Goal: Information Seeking & Learning: Understand process/instructions

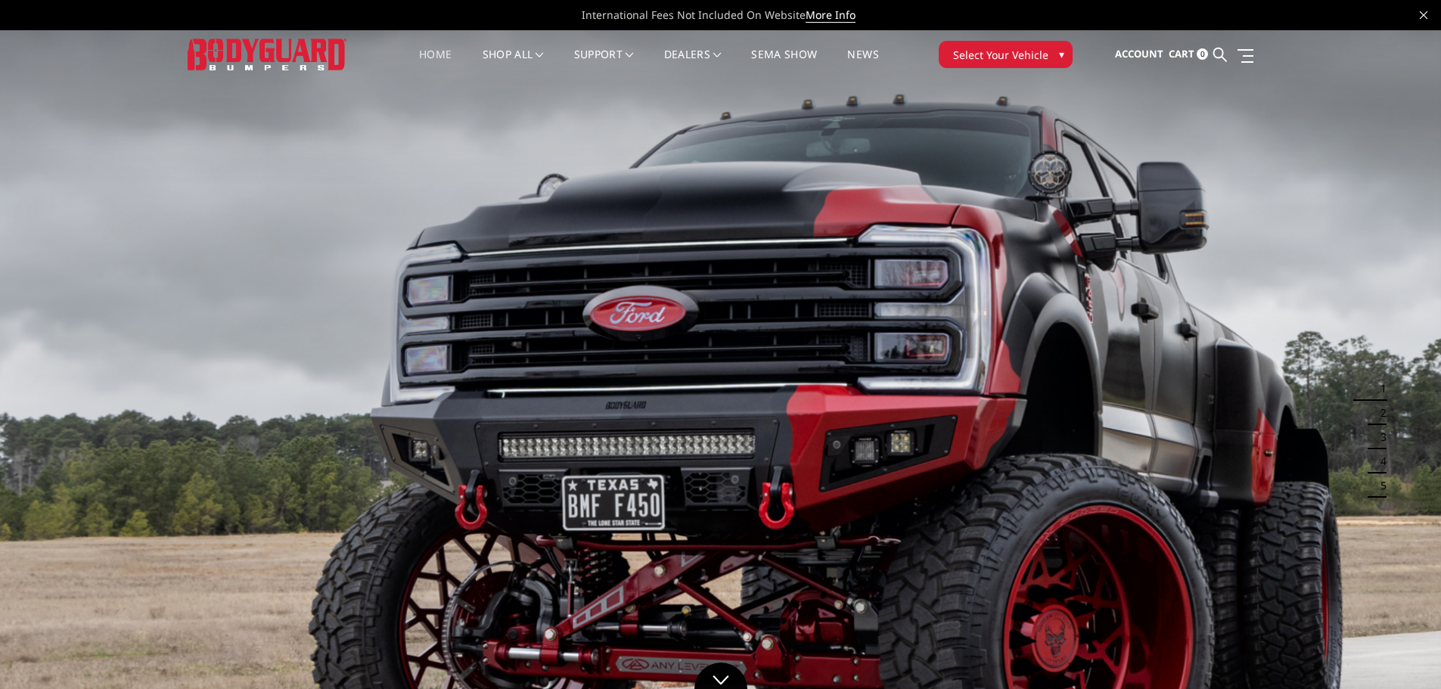
click at [985, 47] on span "Select Your Vehicle" at bounding box center [1000, 55] width 95 height 16
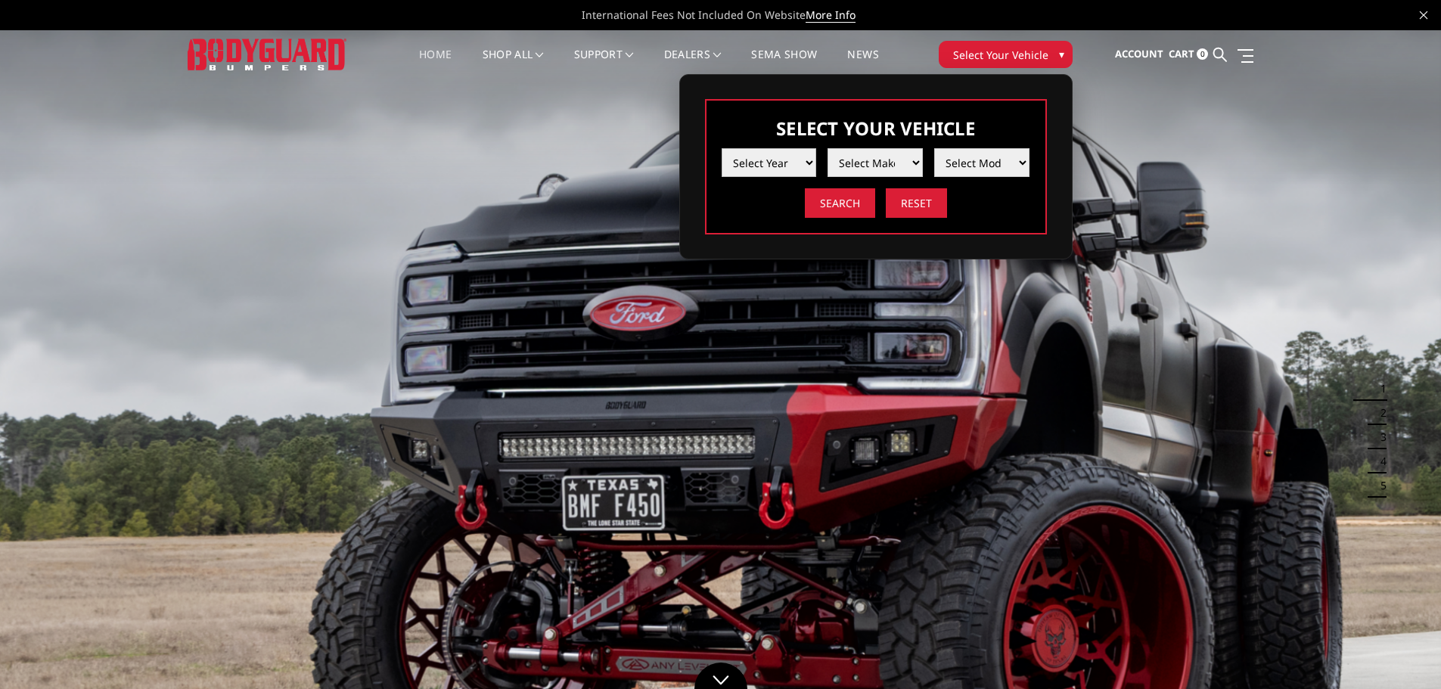
click at [784, 172] on select "Select Year 2025 2024 2023 2022 2021 2020 2019 2018 2017 2016 2015 2014 2013 20…" at bounding box center [768, 162] width 95 height 29
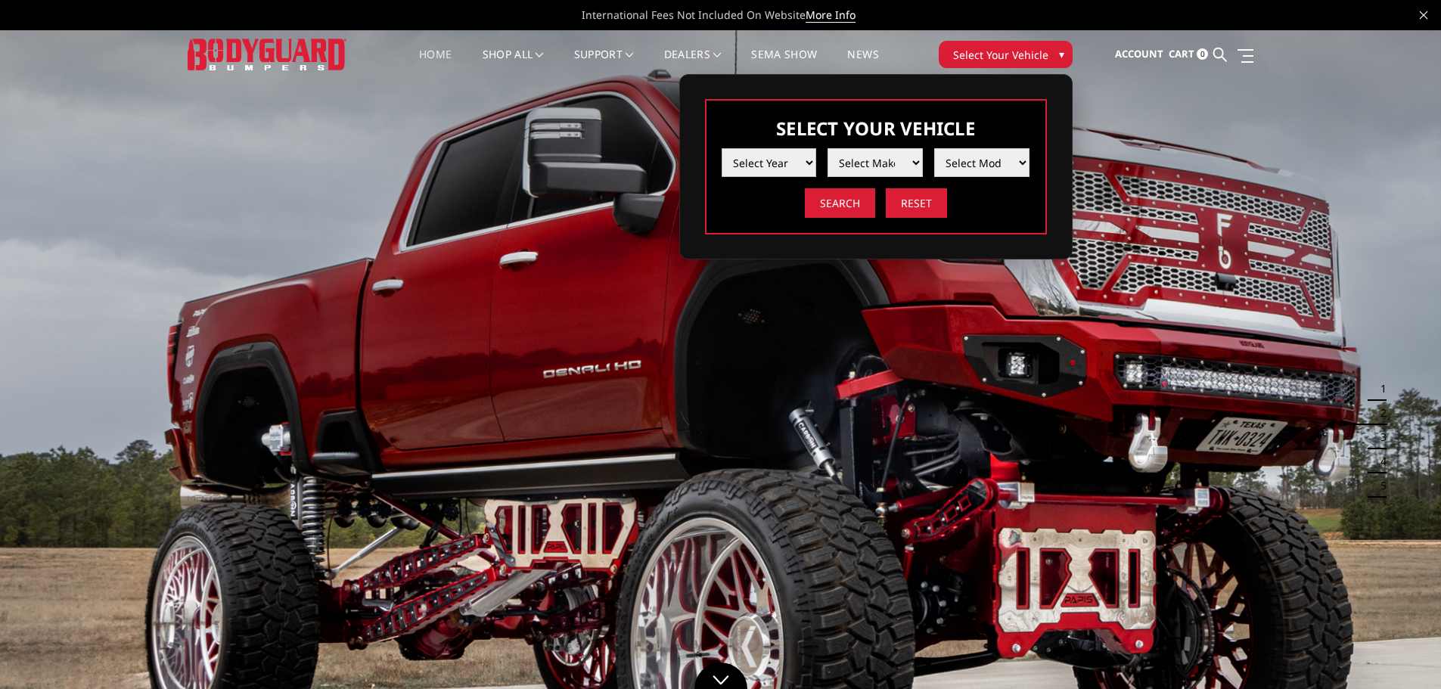
select select "yr_2023"
click at [721, 148] on select "Select Year 2025 2024 2023 2022 2021 2020 2019 2018 2017 2016 2015 2014 2013 20…" at bounding box center [768, 162] width 95 height 29
click at [880, 158] on select "Select Make Chevrolet Ford GMC Ram Toyota" at bounding box center [874, 162] width 95 height 29
select select "mk_ford"
click at [827, 148] on select "Select Make Chevrolet Ford GMC Ram Toyota" at bounding box center [874, 162] width 95 height 29
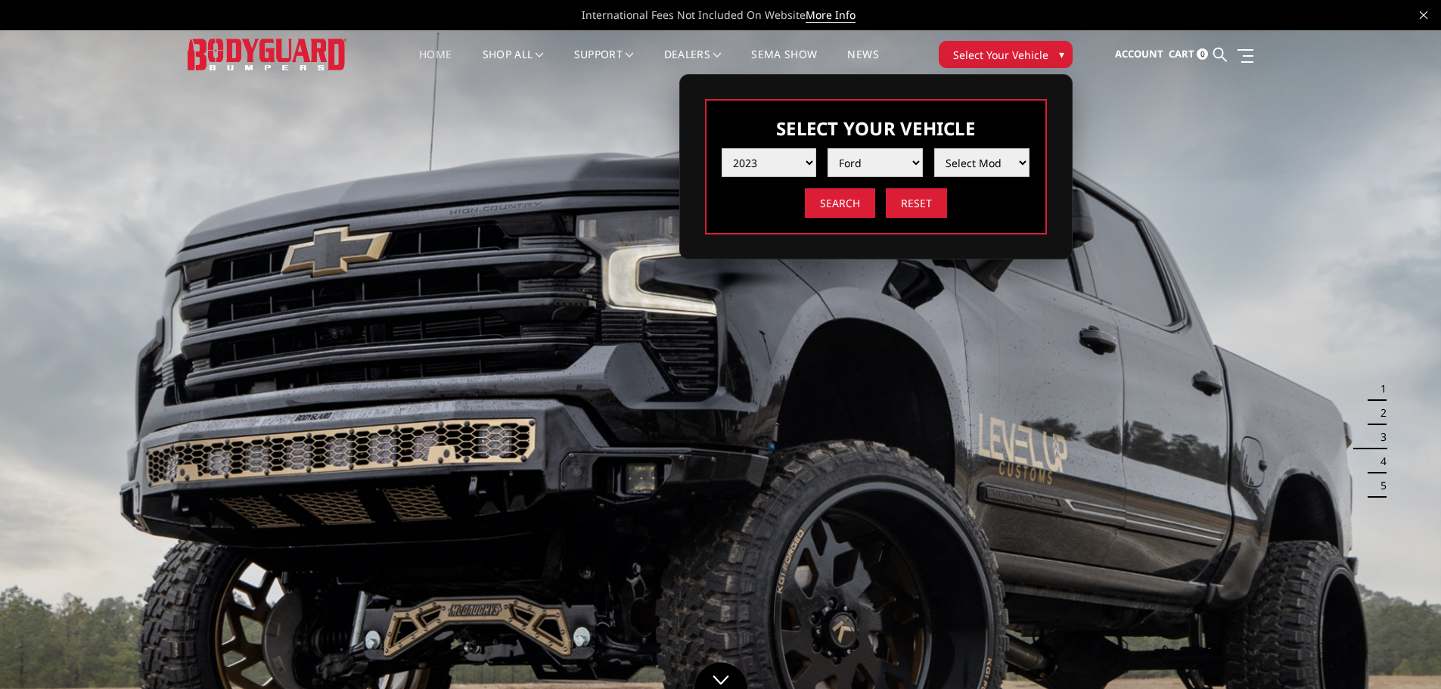
click at [961, 166] on select "Select Model F150 F150 Raptor F250 / F350 F450 / F550" at bounding box center [981, 162] width 95 height 29
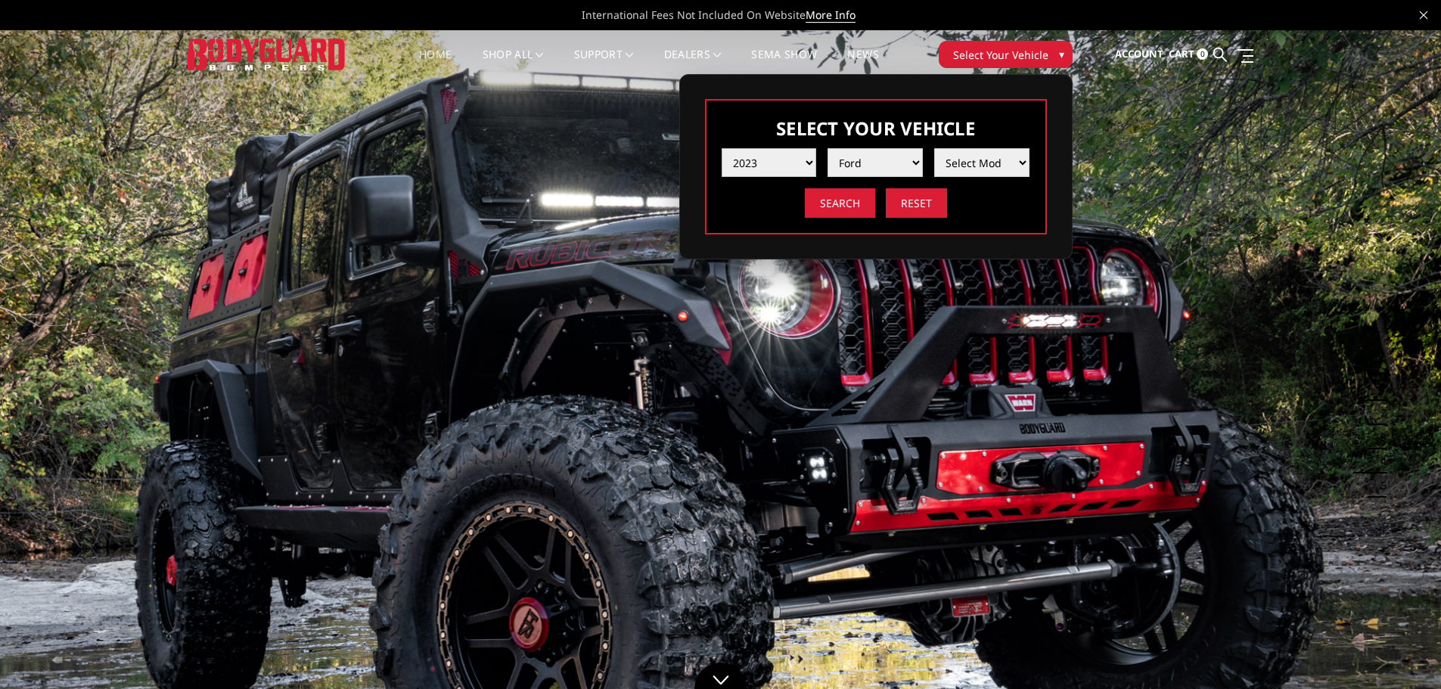
click at [776, 166] on select "Select Year 2025 2024 2023 2022 2021 2020 2019 2018 2017 2016 2015 2014 2013 20…" at bounding box center [768, 162] width 95 height 29
select select "yr_2024"
click at [721, 148] on select "Select Year 2025 2024 2023 2022 2021 2020 2019 2018 2017 2016 2015 2014 2013 20…" at bounding box center [768, 162] width 95 height 29
click at [858, 164] on select "Select Make Chevrolet Ford GMC Ram Toyota" at bounding box center [874, 162] width 95 height 29
select select "mk_ford"
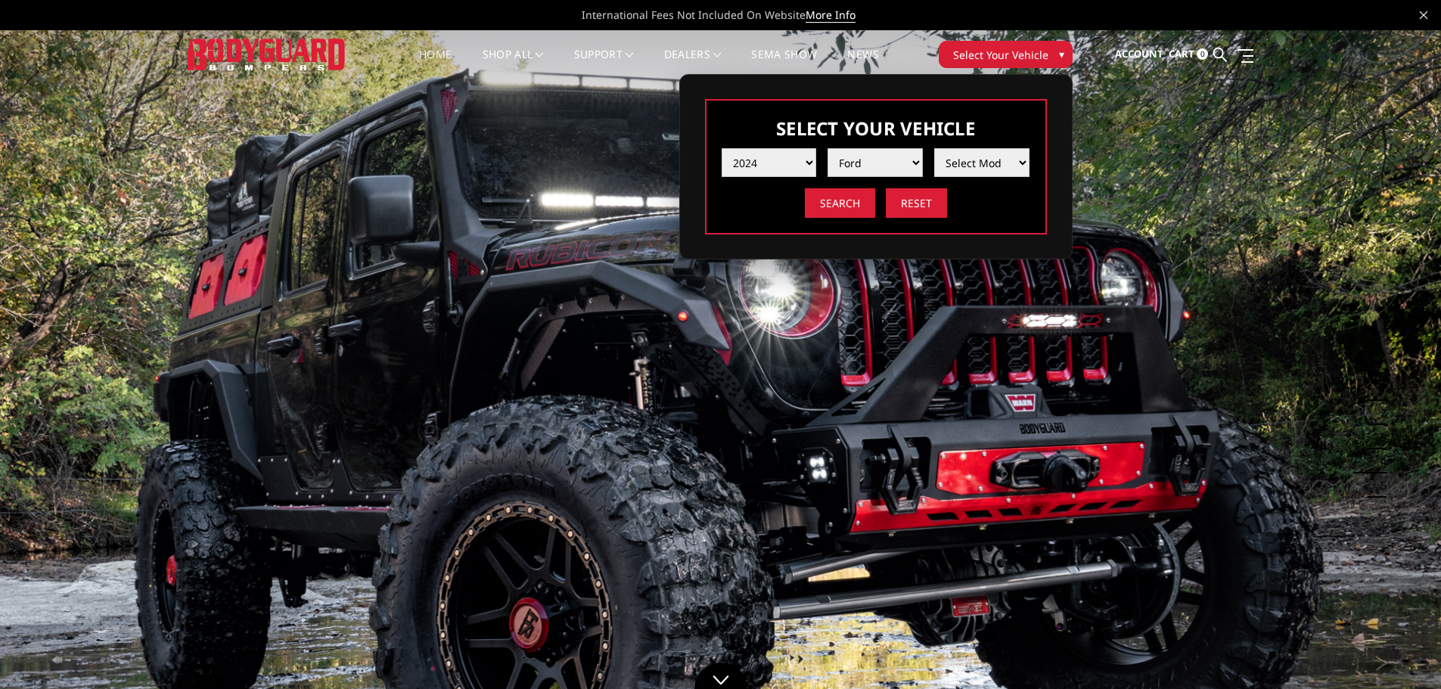
click at [827, 148] on select "Select Make Chevrolet Ford GMC Ram Toyota" at bounding box center [874, 162] width 95 height 29
click at [988, 165] on select "Select Model F150 F150 Raptor F250 / F350 F450 / F550" at bounding box center [981, 162] width 95 height 29
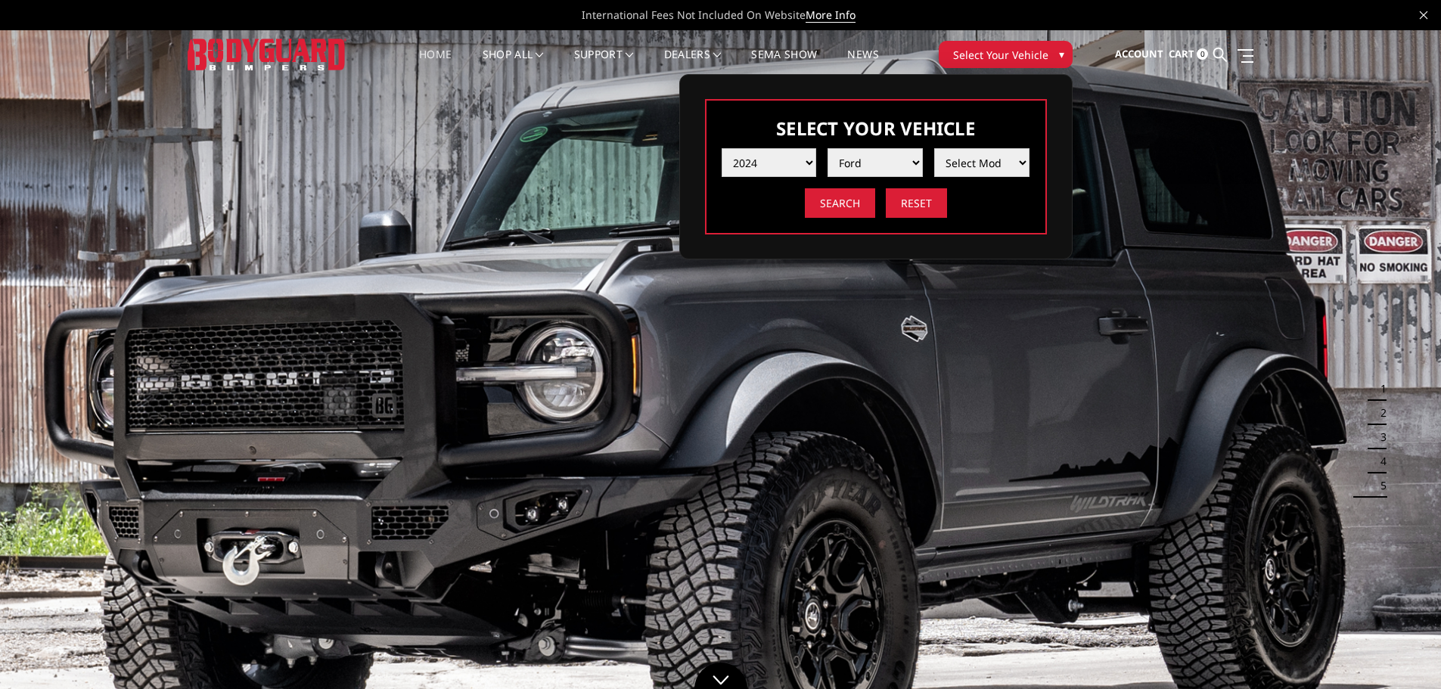
click at [895, 490] on img at bounding box center [720, 434] width 1441 height 811
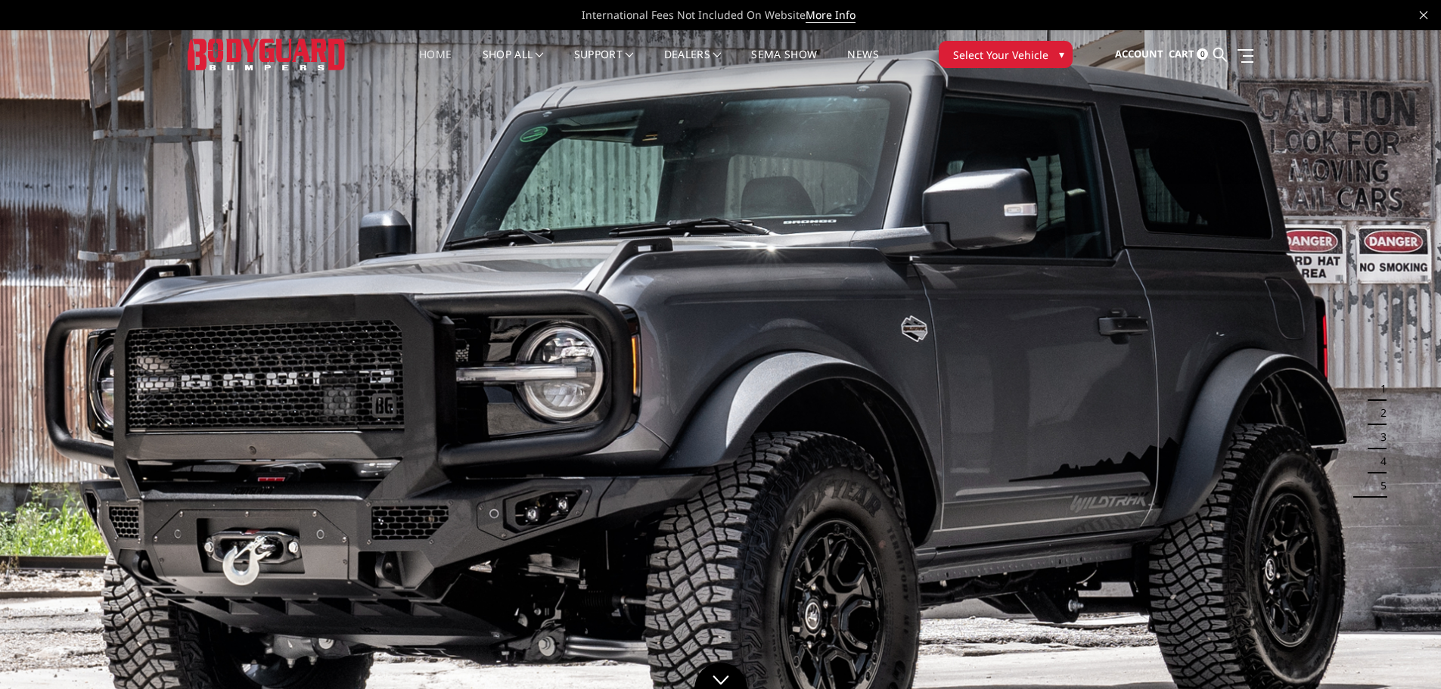
click at [997, 57] on span "Select Your Vehicle" at bounding box center [1000, 55] width 95 height 16
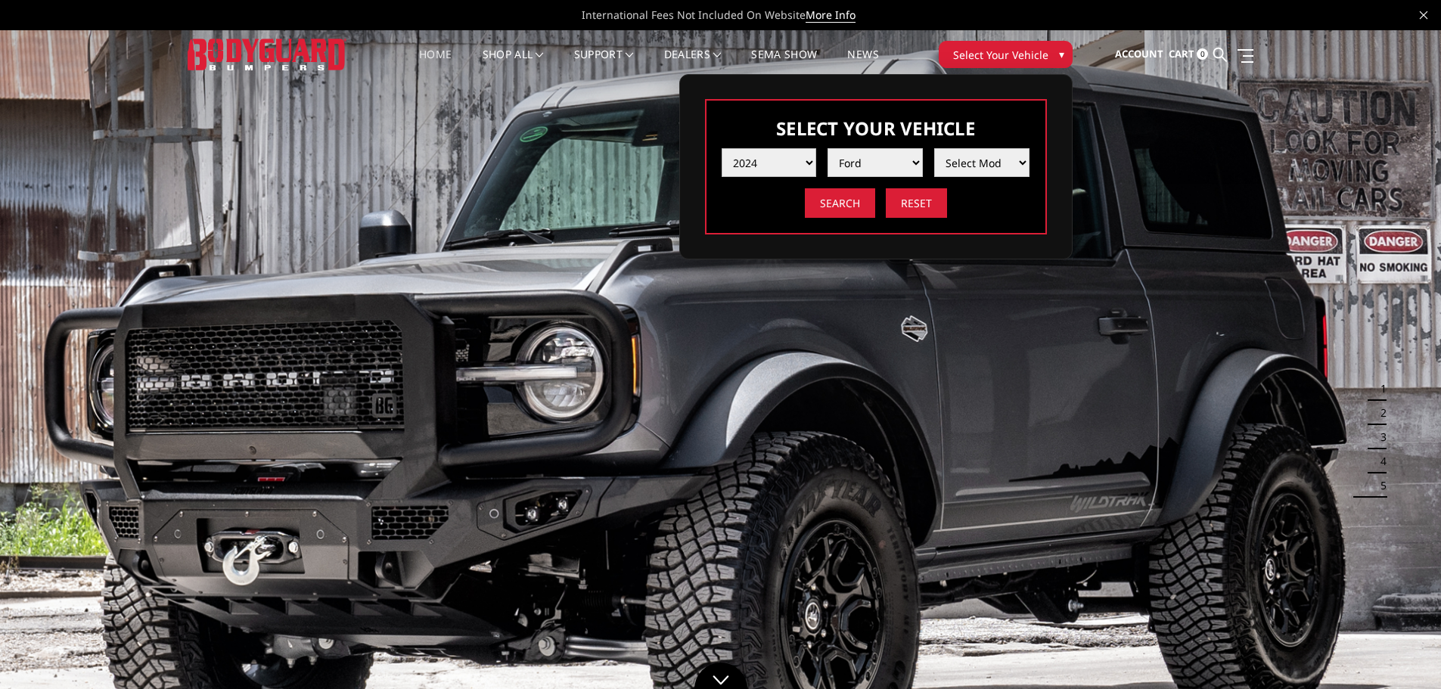
click at [793, 160] on select "Select Year 2025 2024 2023 2022 2021 2020 2019 2018 2017 2016 2015 2014 2013 20…" at bounding box center [768, 162] width 95 height 29
select select "yr_2022"
click at [721, 148] on select "Select Year 2025 2024 2023 2022 2021 2020 2019 2018 2017 2016 2015 2014 2013 20…" at bounding box center [768, 162] width 95 height 29
click at [855, 163] on select "Select Make Chevrolet Ford GMC Ram Toyota" at bounding box center [874, 162] width 95 height 29
select select "mk_ford"
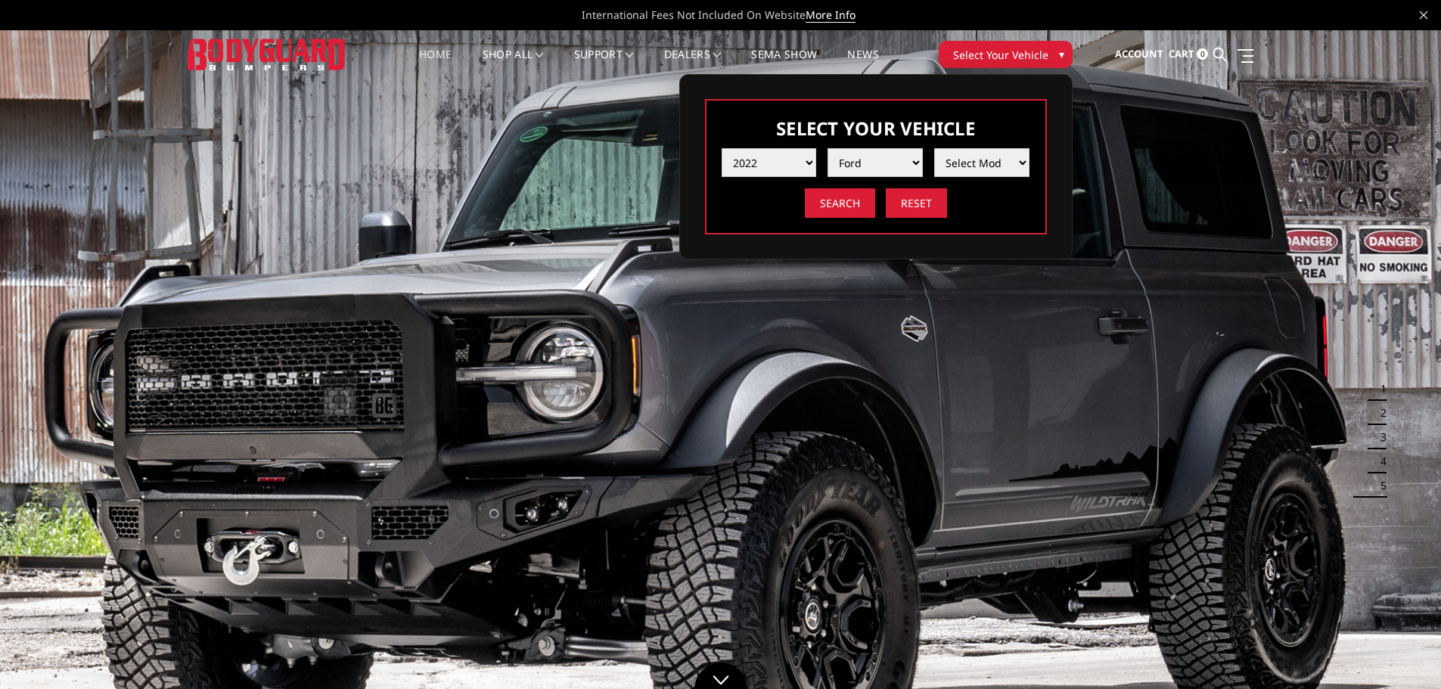
click at [827, 148] on select "Select Make Chevrolet Ford GMC Ram Toyota" at bounding box center [874, 162] width 95 height 29
click at [963, 167] on select "Select Model F150 F150 Raptor F250 / F350 F450 / F550" at bounding box center [981, 162] width 95 height 29
click at [870, 301] on img at bounding box center [720, 434] width 1441 height 811
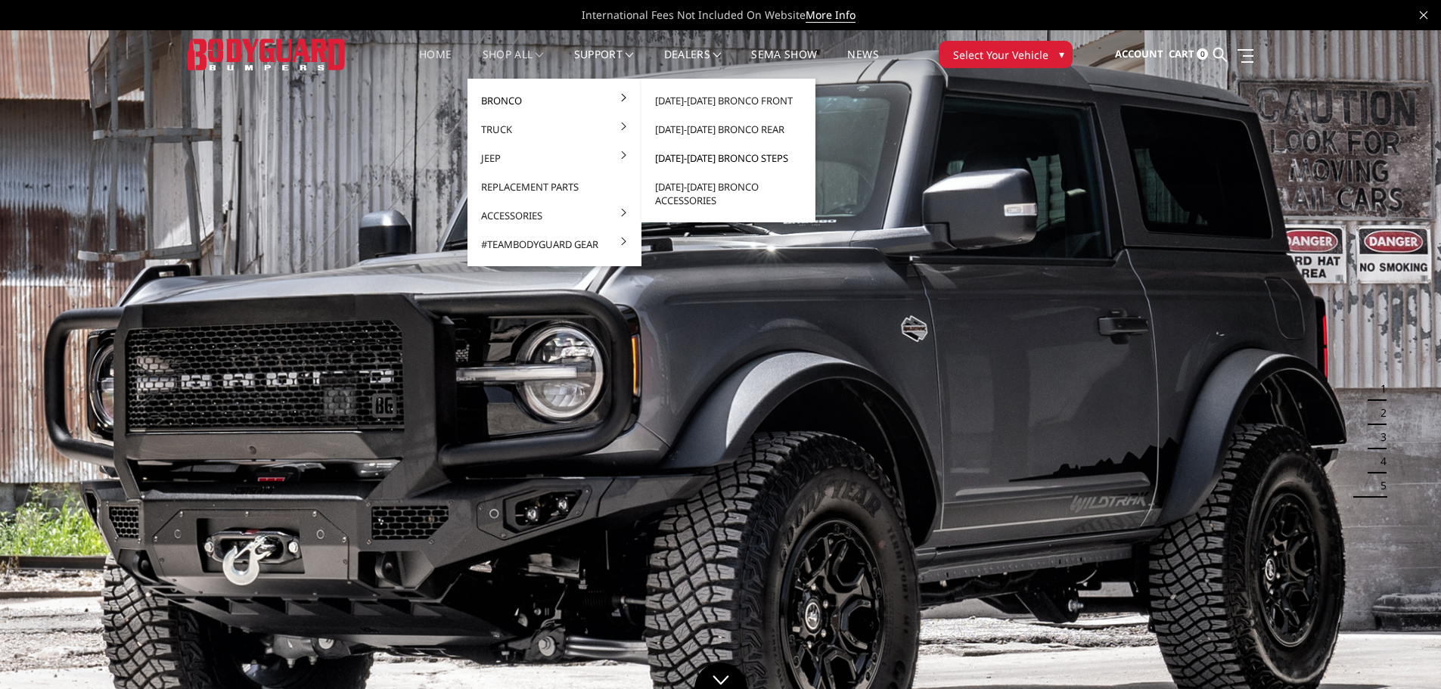
click at [715, 157] on link "[DATE]-[DATE] Bronco Steps" at bounding box center [728, 158] width 162 height 29
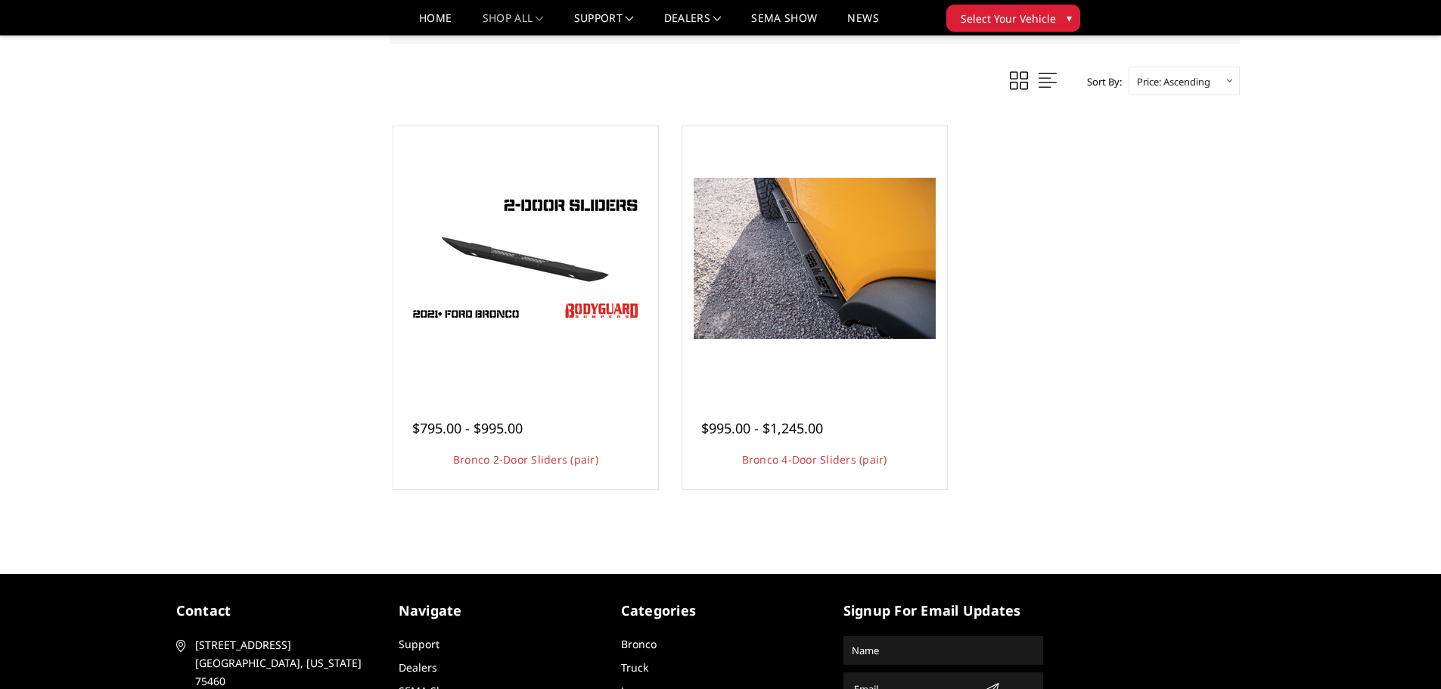
scroll to position [681, 0]
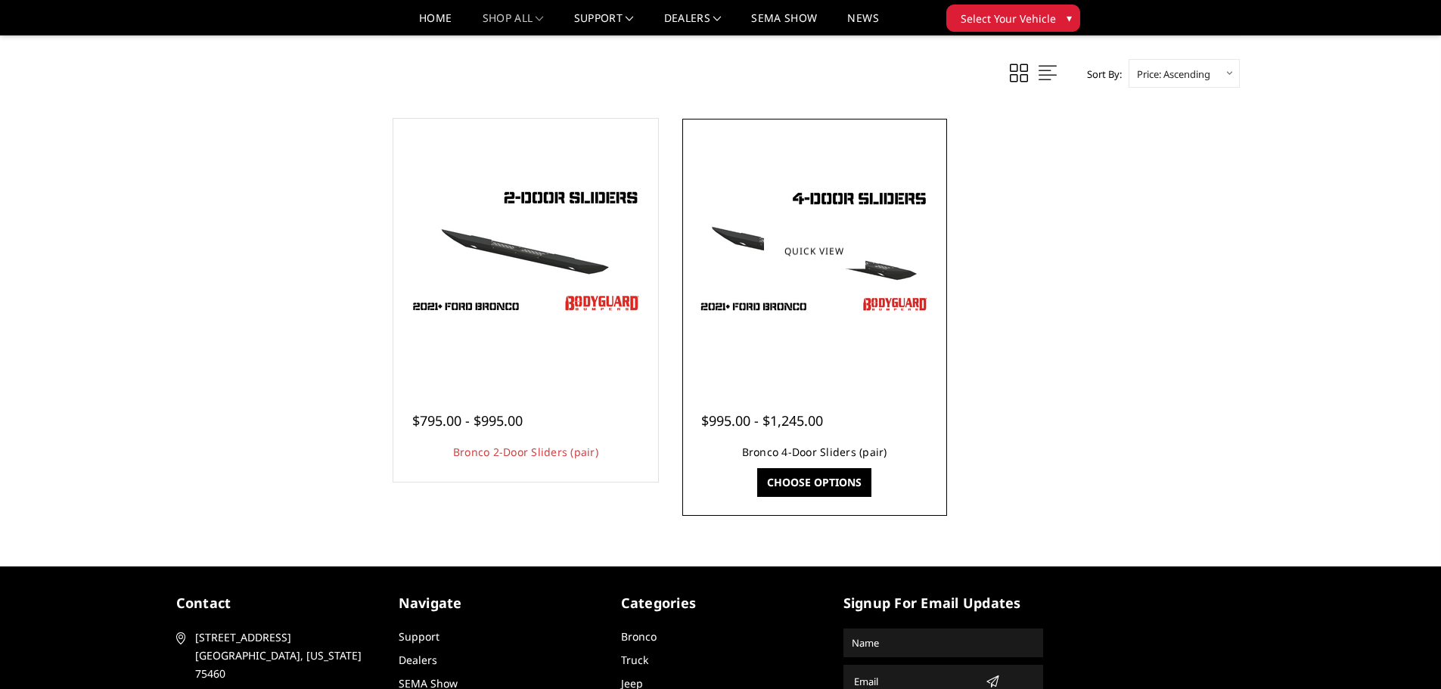
click at [873, 450] on link "Bronco 4-Door Sliders (pair)" at bounding box center [814, 452] width 145 height 14
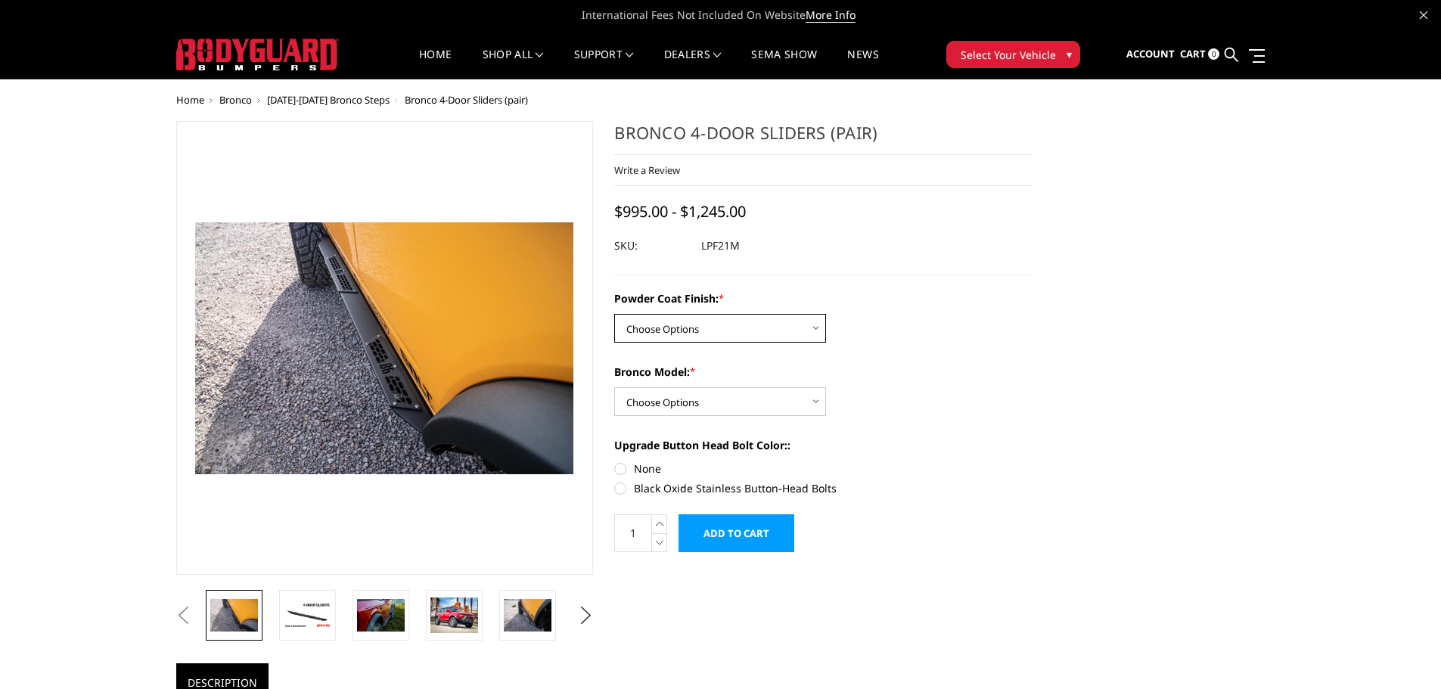
click at [729, 322] on select "Choose Options Bare Metal Textured Black Powder Coat" at bounding box center [720, 328] width 212 height 29
select select "4055"
click at [614, 314] on select "Choose Options Bare Metal Textured Black Powder Coat" at bounding box center [720, 328] width 212 height 29
click at [708, 395] on select "Choose Options Base/Badlands/Wildtrak/etc. Raptor" at bounding box center [720, 401] width 212 height 29
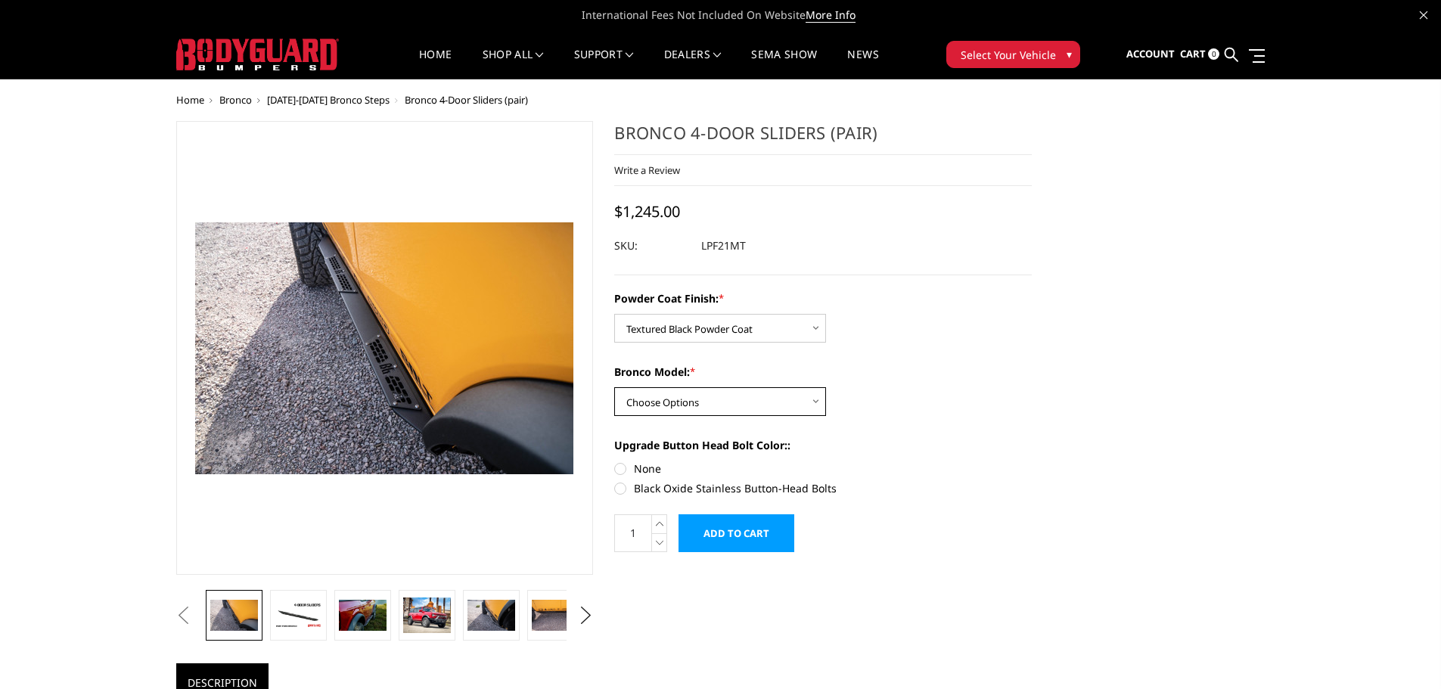
select select "4050"
click at [614, 387] on select "Choose Options Base/Badlands/Wildtrak/etc. Raptor" at bounding box center [720, 401] width 212 height 29
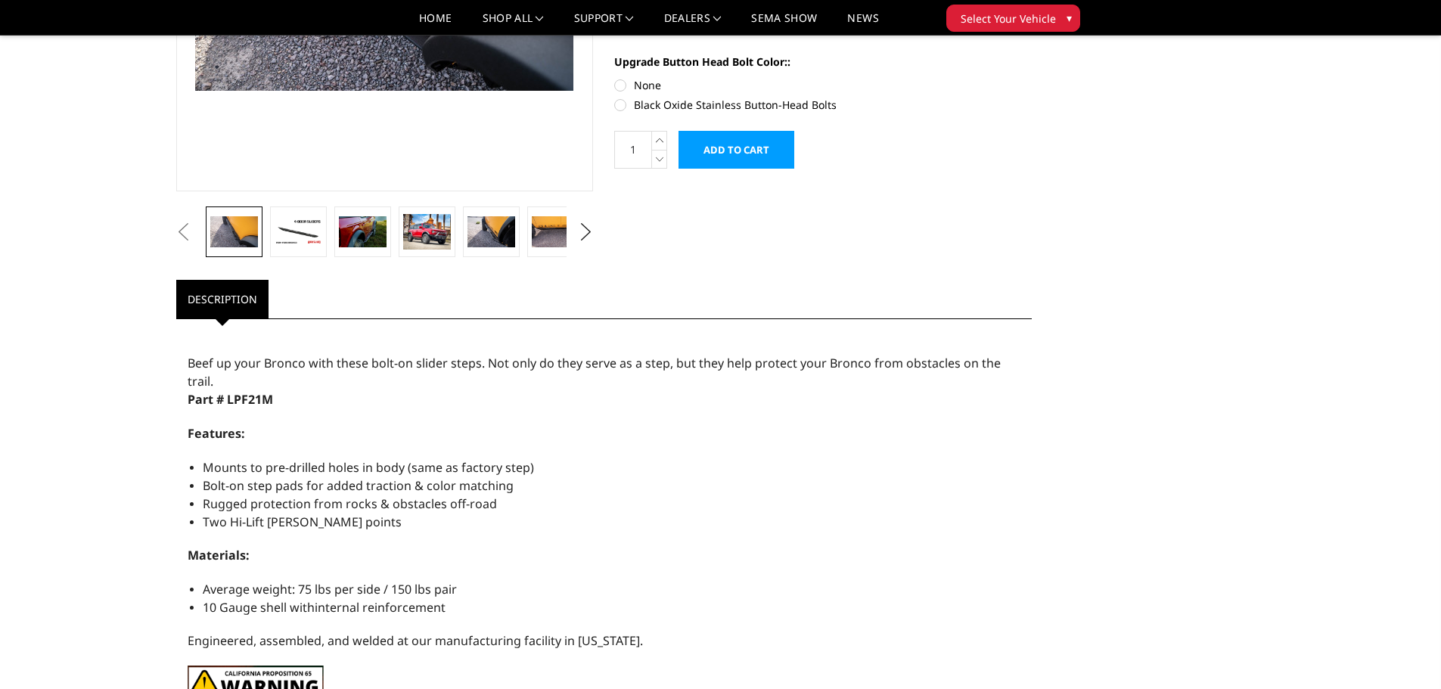
scroll to position [183, 0]
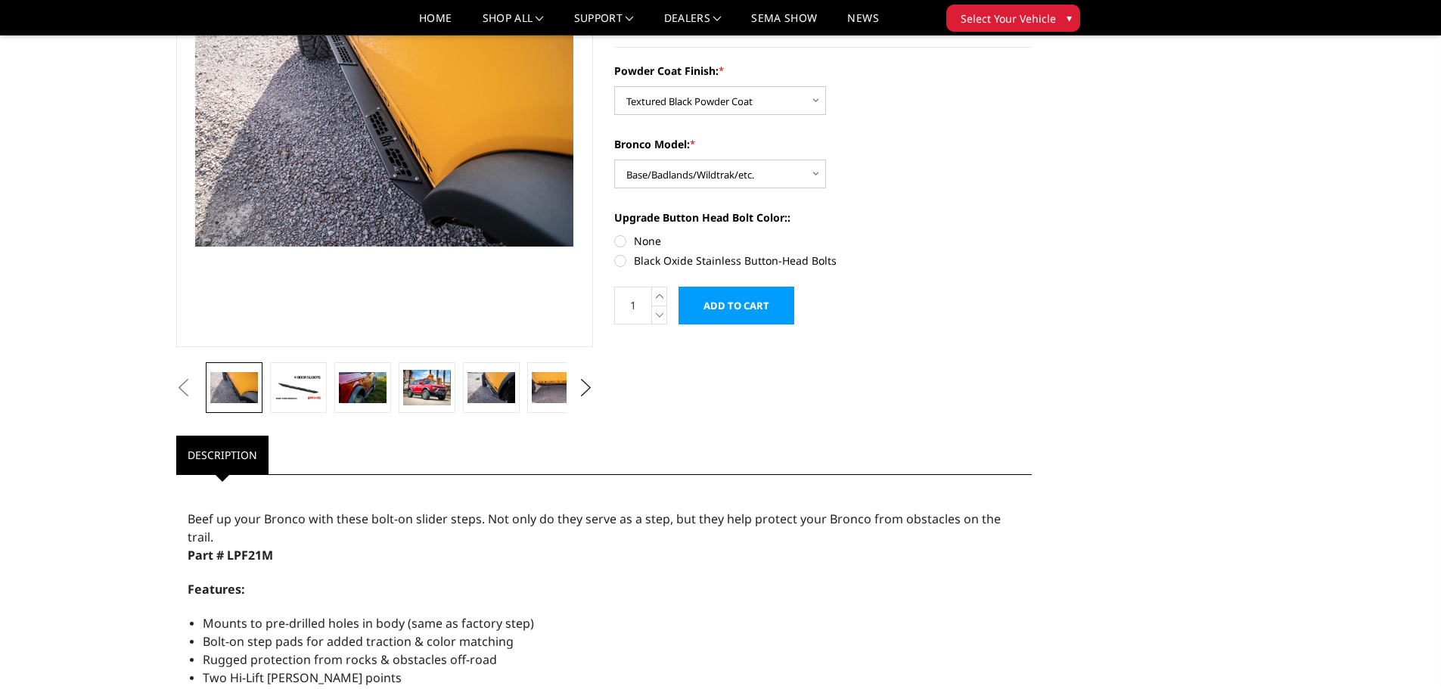
click at [619, 237] on label "None" at bounding box center [822, 241] width 417 height 16
click at [615, 234] on input "None" at bounding box center [614, 233] width 1 height 1
radio input "true"
click at [312, 391] on img at bounding box center [299, 387] width 48 height 26
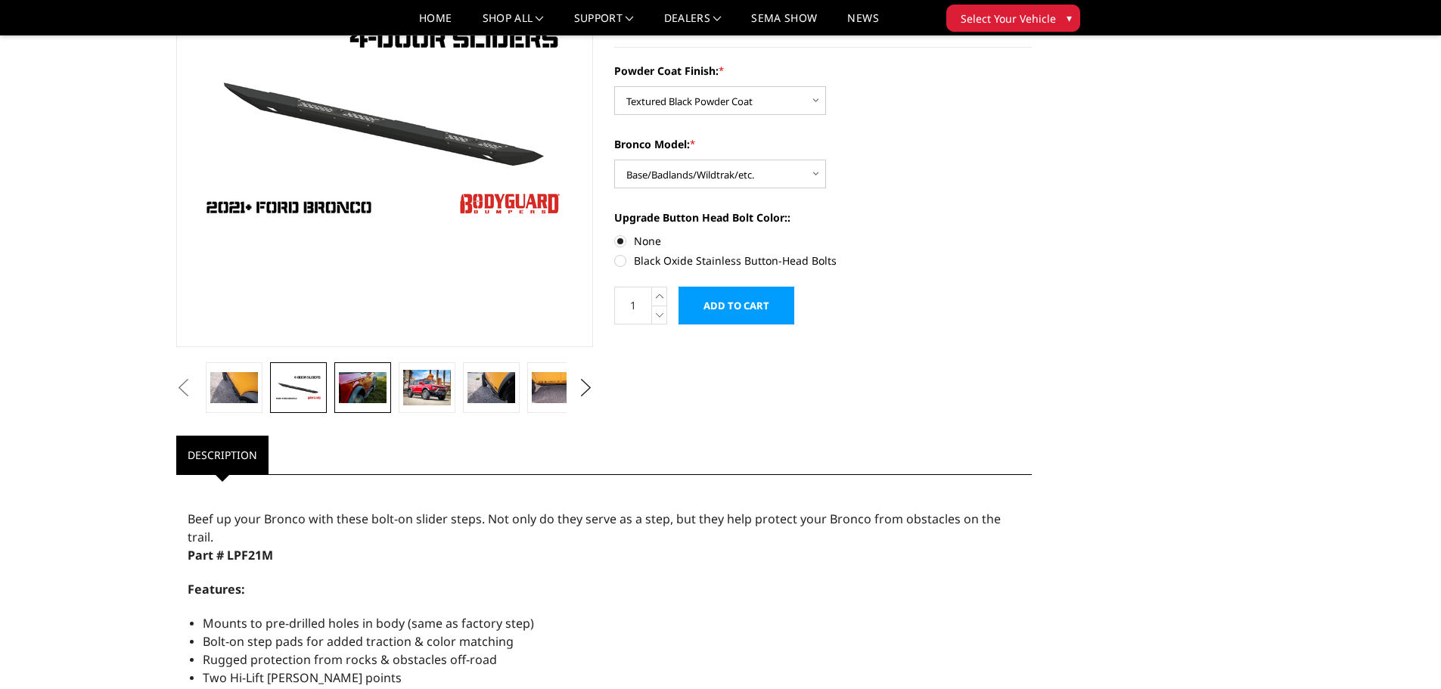
scroll to position [203, 0]
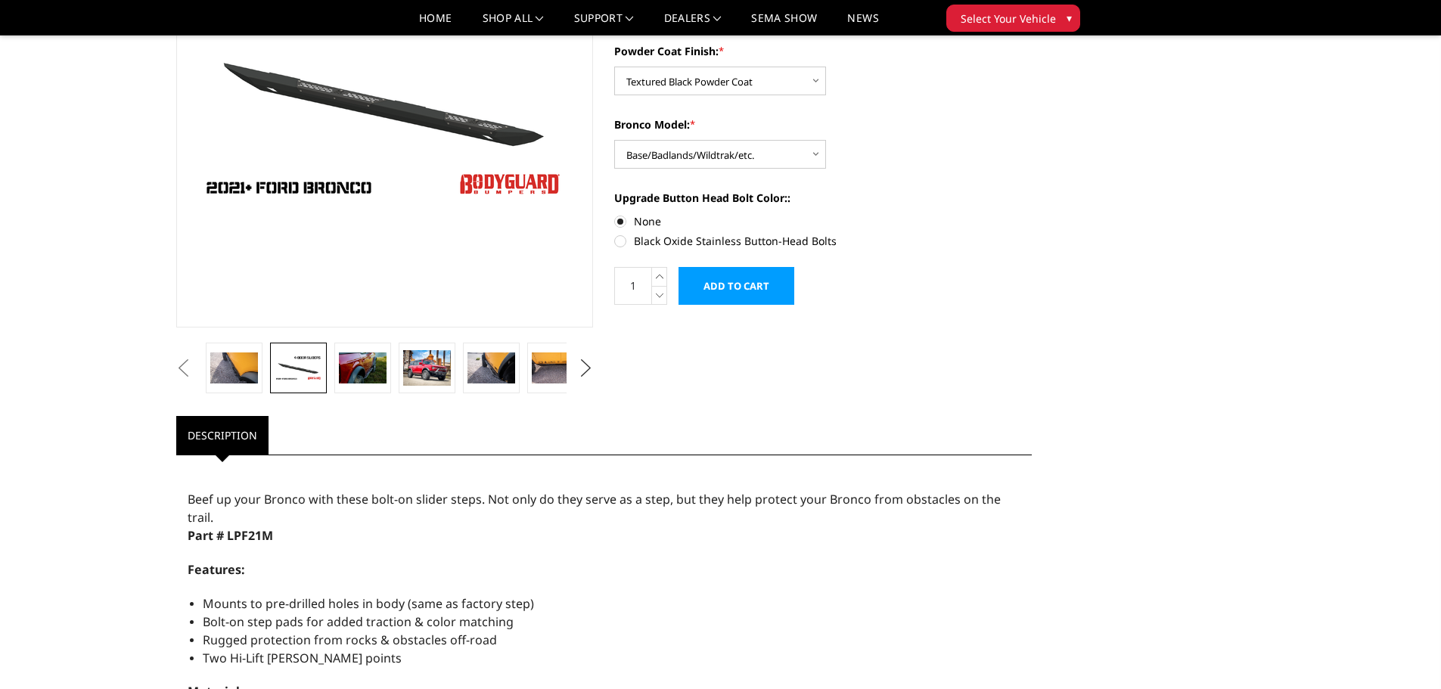
click at [587, 373] on button "Next" at bounding box center [585, 368] width 23 height 23
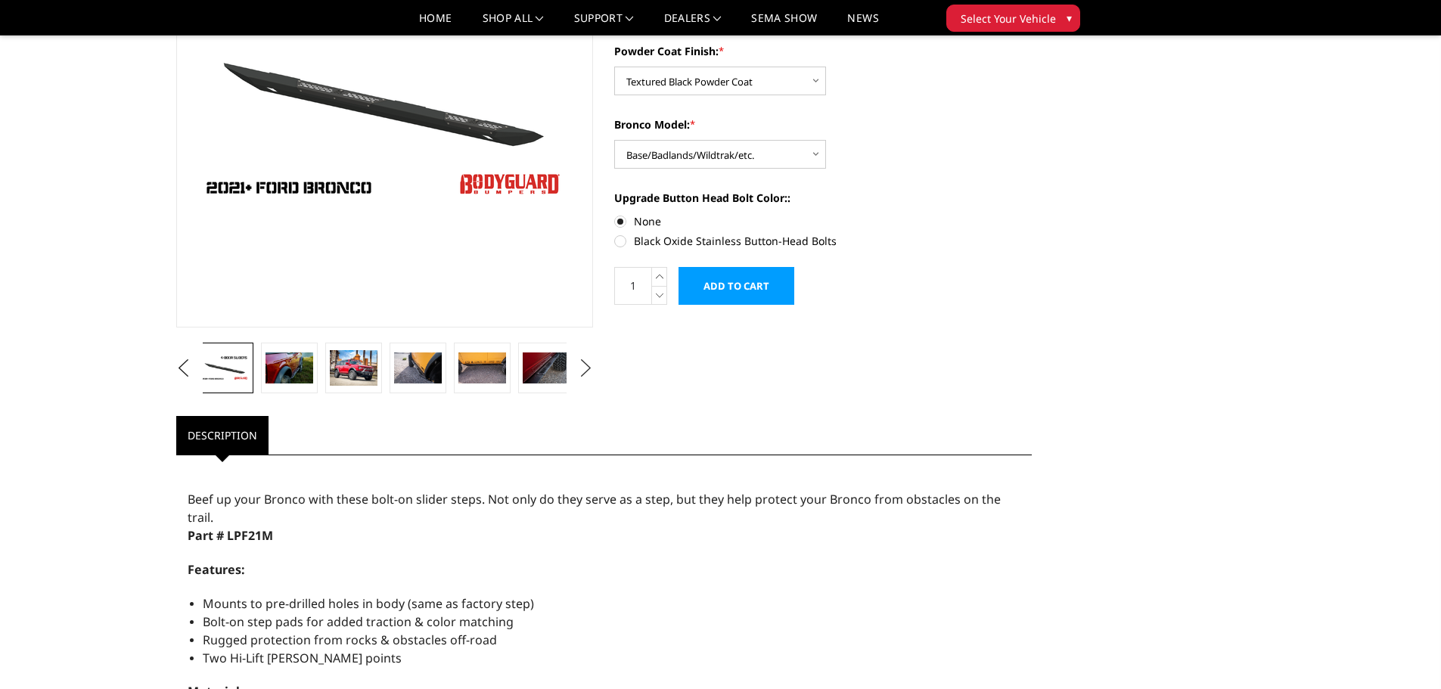
click at [587, 373] on button "Next" at bounding box center [585, 368] width 23 height 23
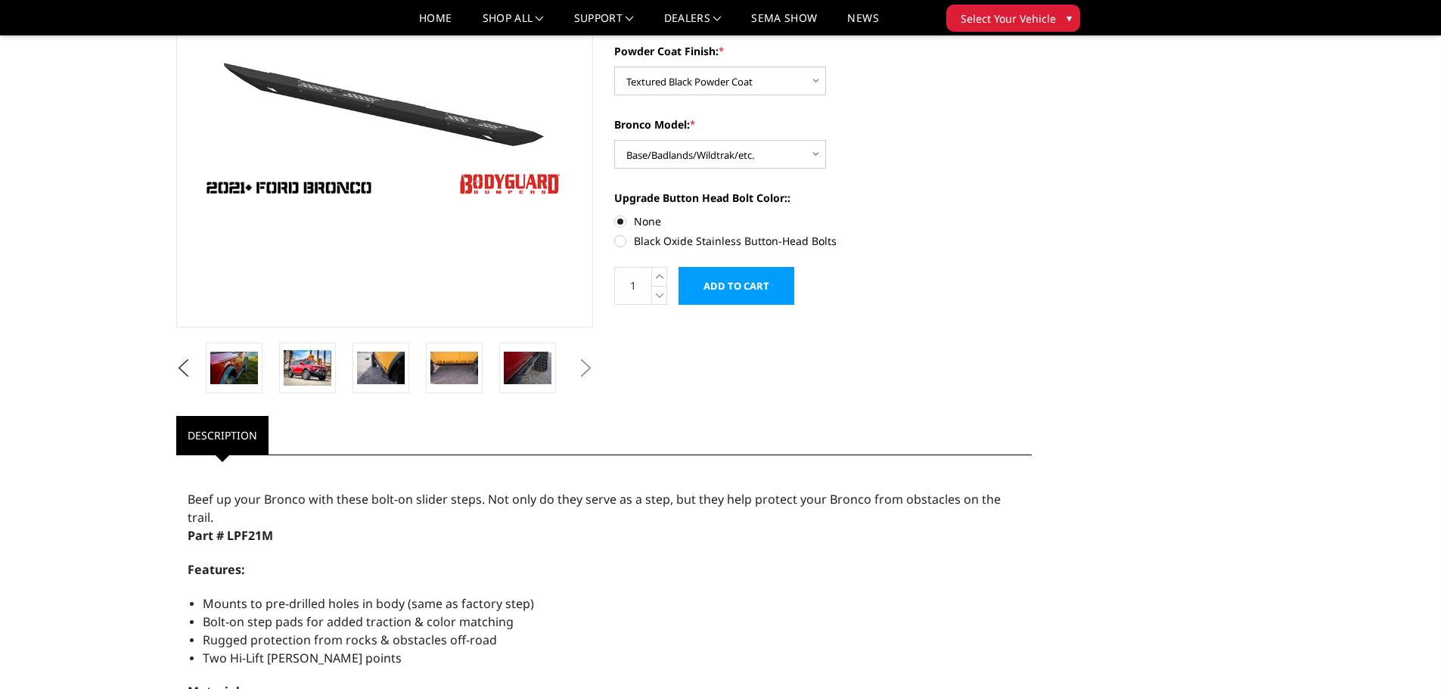
click at [585, 372] on button "Next" at bounding box center [585, 368] width 23 height 23
click at [583, 372] on button "Next" at bounding box center [585, 368] width 23 height 23
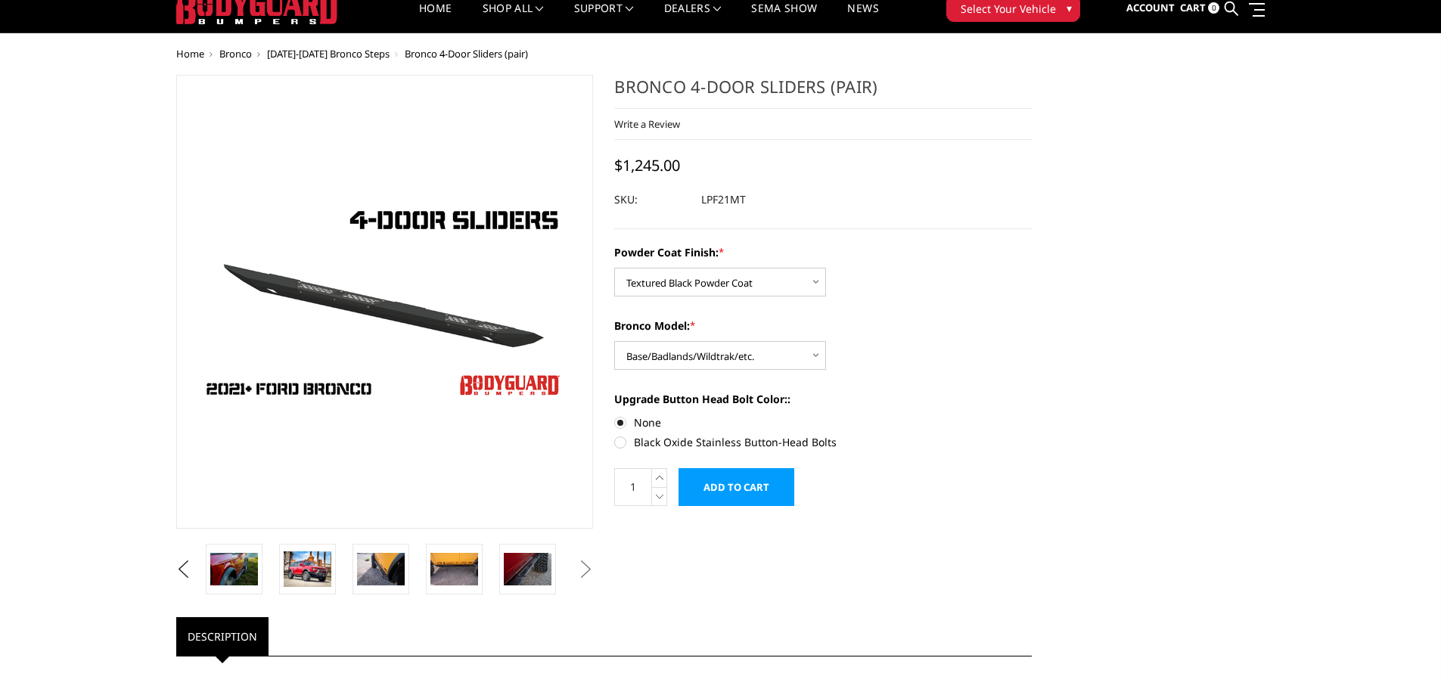
scroll to position [0, 0]
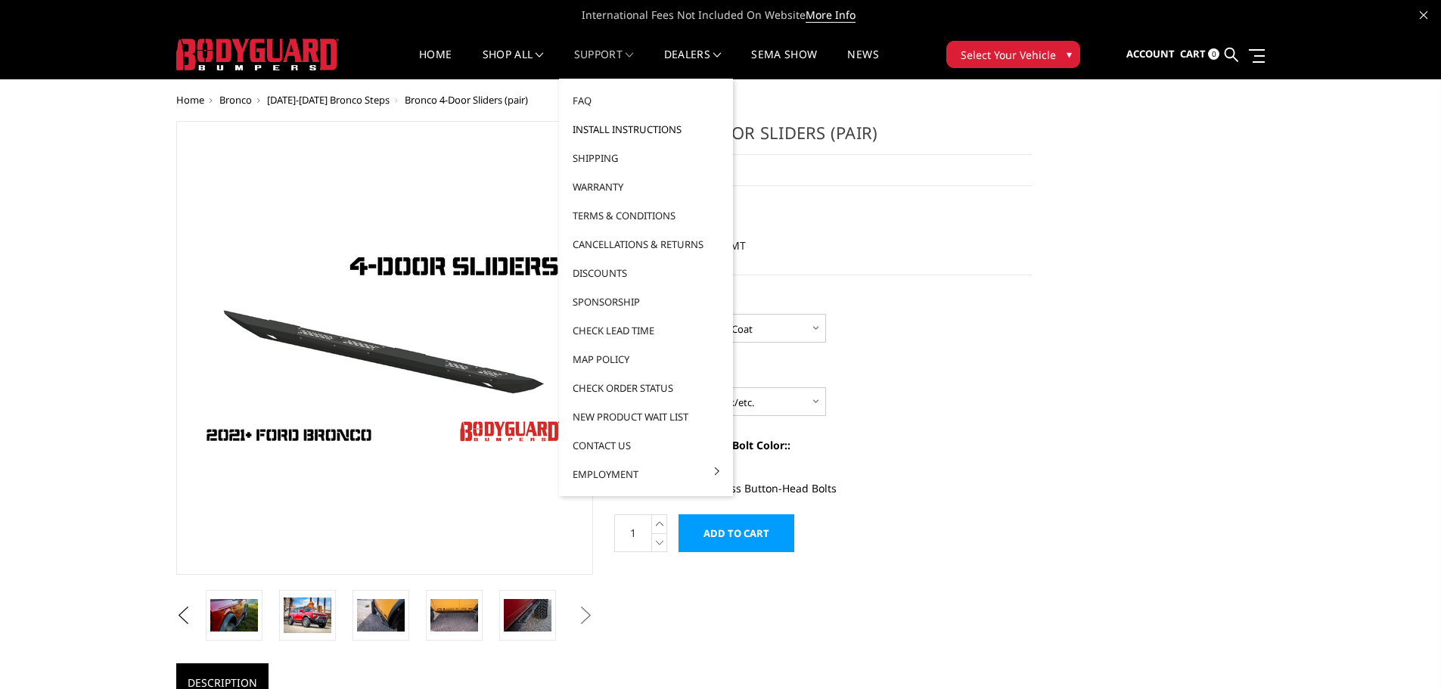
click at [622, 129] on link "Install Instructions" at bounding box center [646, 129] width 162 height 29
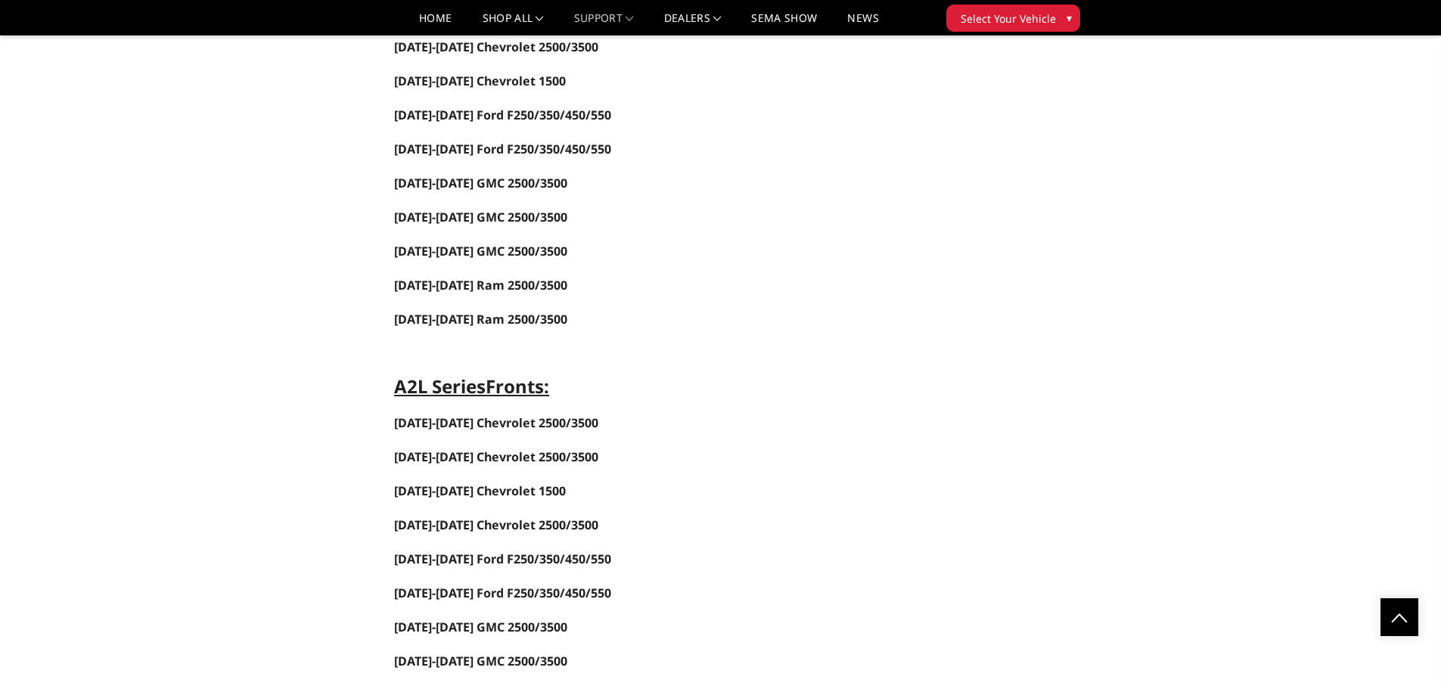
scroll to position [1361, 0]
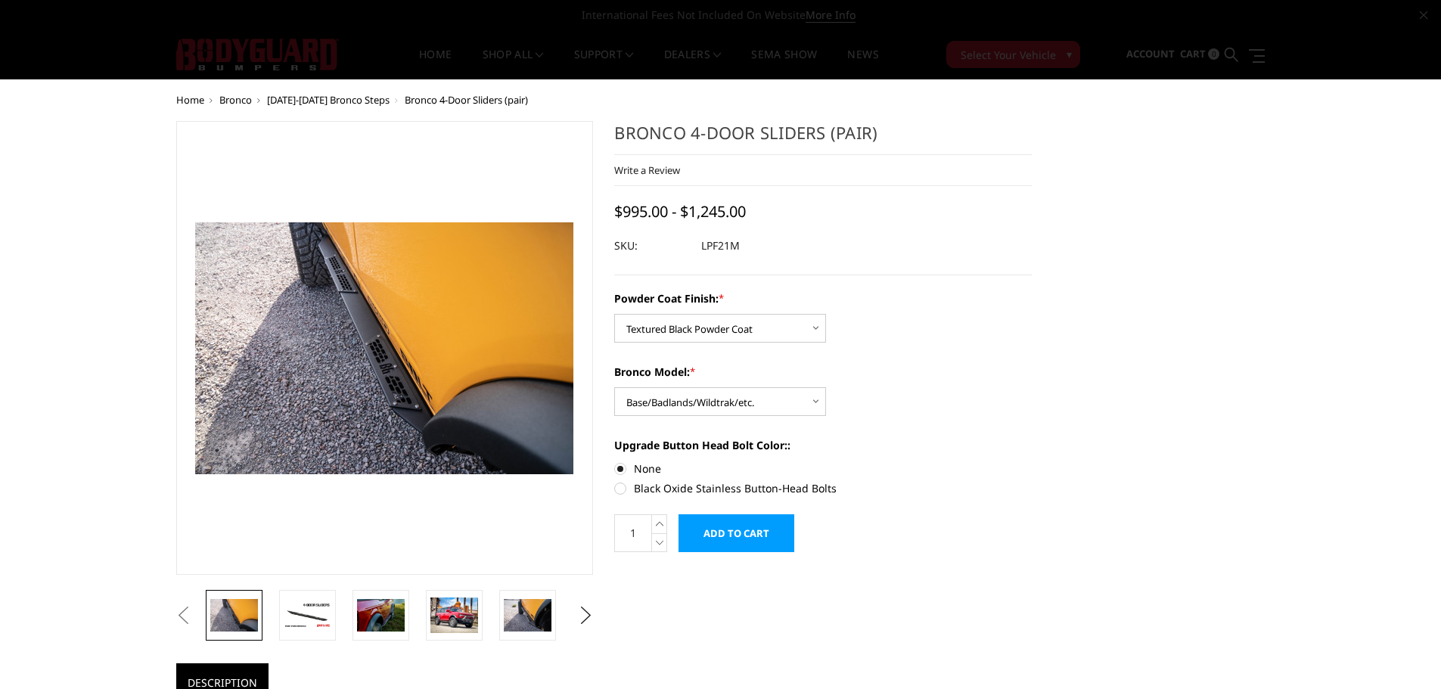
select select "4055"
select select "4050"
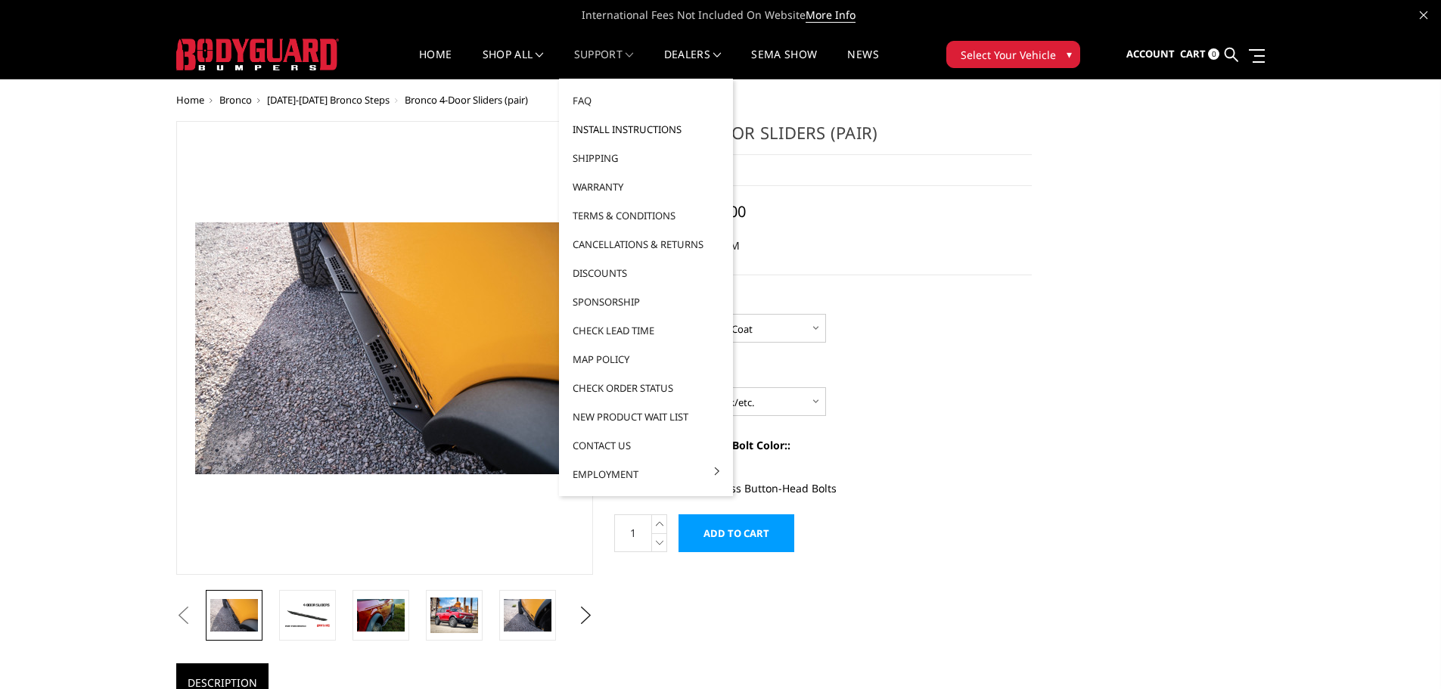
click at [616, 126] on link "Install Instructions" at bounding box center [646, 129] width 162 height 29
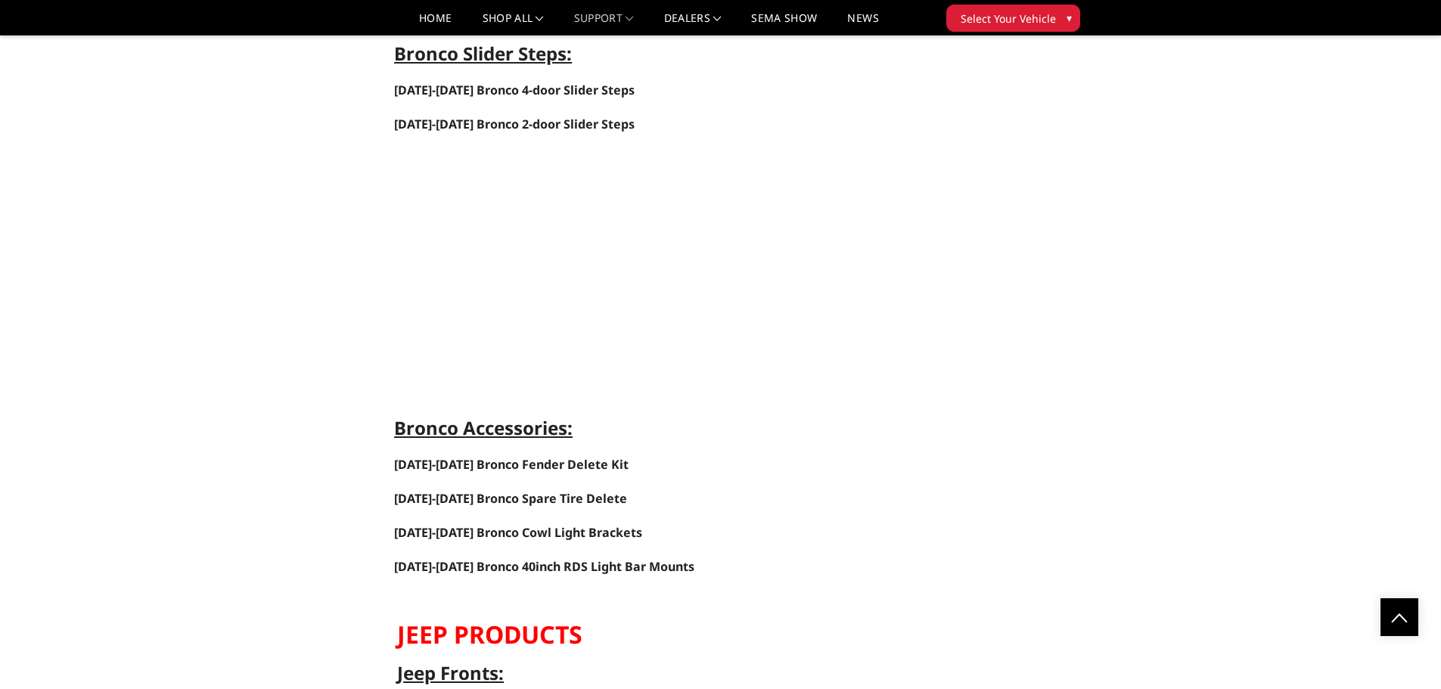
scroll to position [4462, 0]
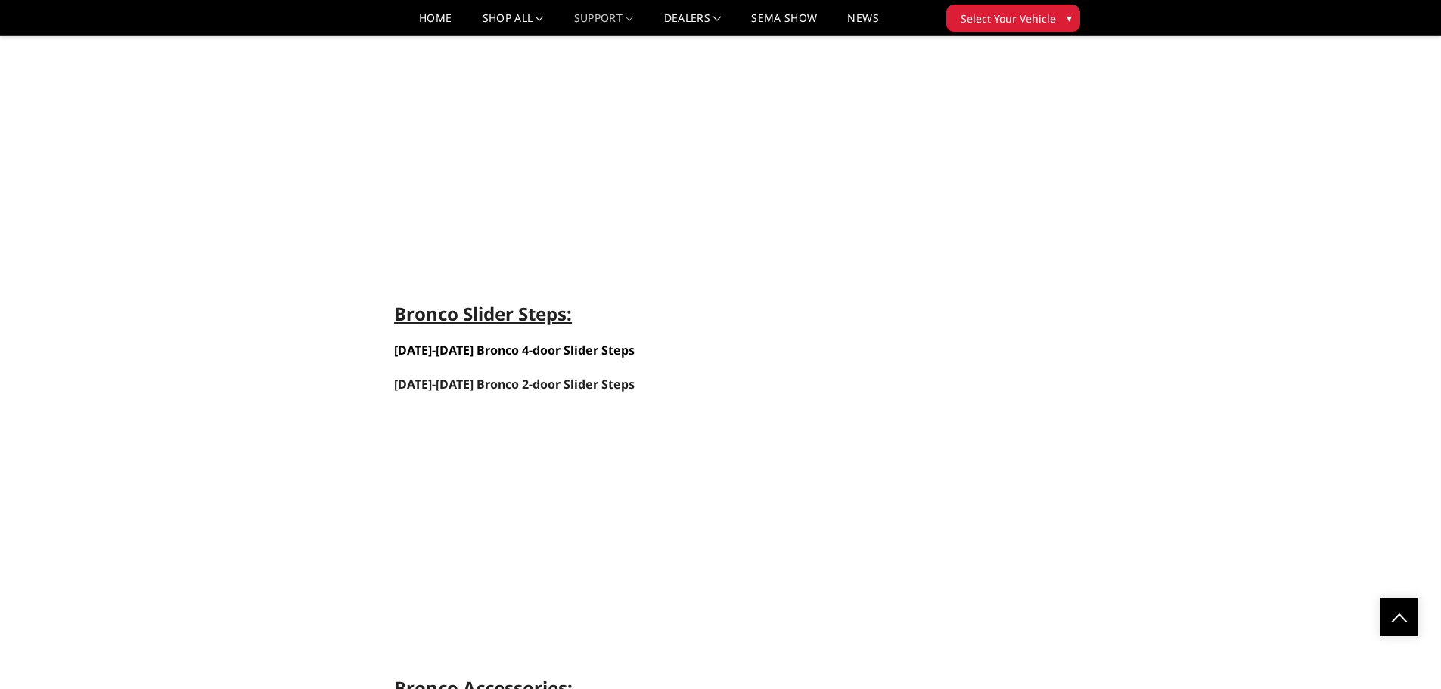
click at [574, 349] on link "[DATE]-[DATE] Bronco 4-door Slider Steps" at bounding box center [514, 350] width 240 height 17
